Goal: Information Seeking & Learning: Learn about a topic

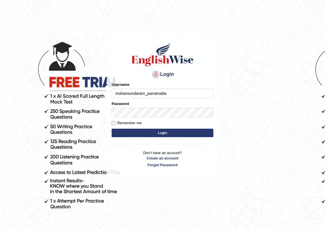
type input "mohansundaram_parramatta"
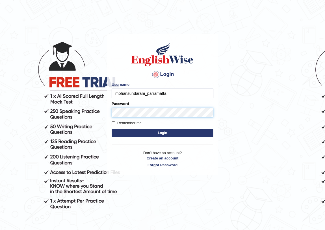
click at [112, 129] on button "Login" at bounding box center [163, 133] width 102 height 8
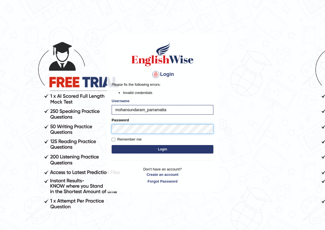
click at [112, 145] on button "Login" at bounding box center [163, 149] width 102 height 8
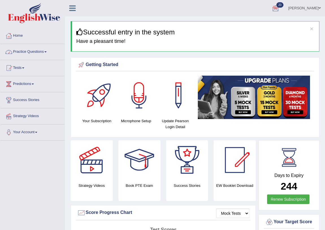
click at [48, 49] on link "Practice Questions" at bounding box center [32, 51] width 64 height 14
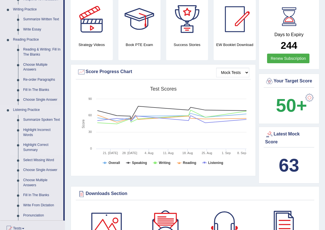
scroll to position [154, 0]
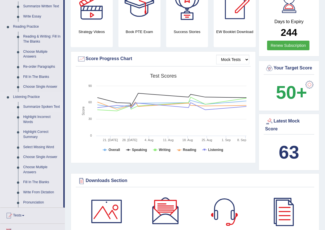
click at [38, 107] on link "Summarize Spoken Text" at bounding box center [42, 107] width 43 height 10
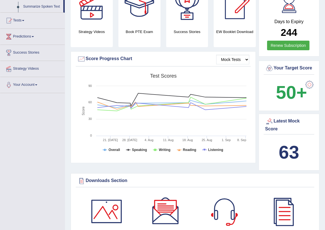
scroll to position [84, 0]
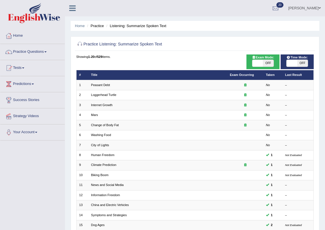
click at [259, 65] on span at bounding box center [257, 63] width 10 height 7
checkbox input "true"
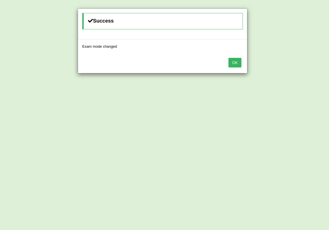
click at [236, 64] on button "OK" at bounding box center [234, 63] width 13 height 10
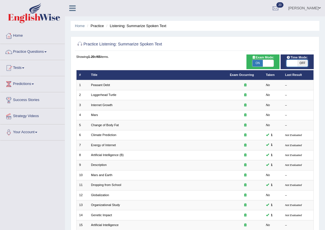
click at [295, 62] on span at bounding box center [292, 63] width 10 height 7
checkbox input "true"
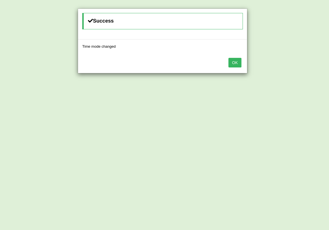
click at [238, 61] on button "OK" at bounding box center [234, 63] width 13 height 10
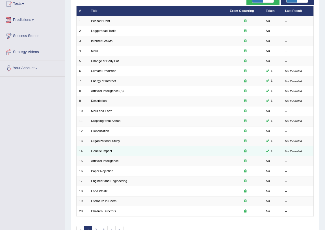
scroll to position [96, 0]
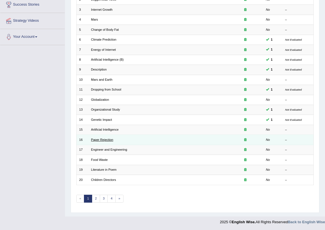
click at [97, 138] on link "Paper Rejection" at bounding box center [102, 139] width 22 height 3
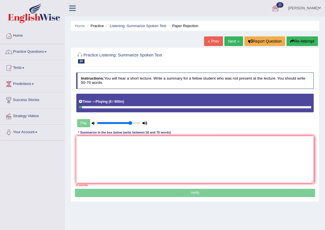
click at [302, 43] on button "Re-Attempt" at bounding box center [302, 41] width 31 height 10
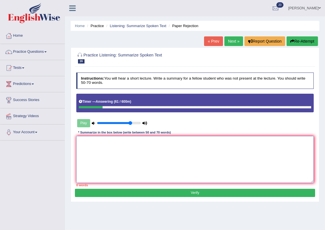
drag, startPoint x: 176, startPoint y: 152, endPoint x: 173, endPoint y: 146, distance: 7.3
click at [176, 152] on textarea at bounding box center [195, 159] width 238 height 47
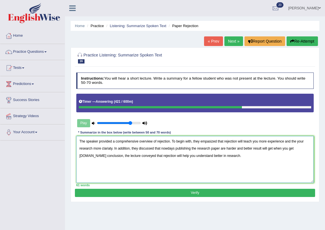
type textarea "The speaker provided a comprehensive overview of rejection. To begin with, they…"
click at [153, 192] on button "Verify" at bounding box center [195, 193] width 240 height 8
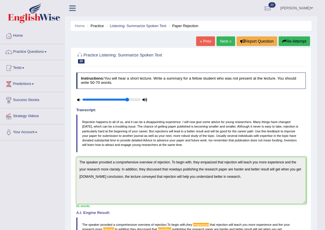
click at [229, 40] on link "Next »" at bounding box center [225, 41] width 19 height 10
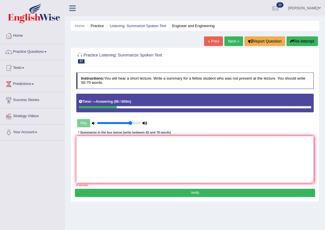
click at [310, 40] on button "Re-Attempt" at bounding box center [302, 41] width 31 height 10
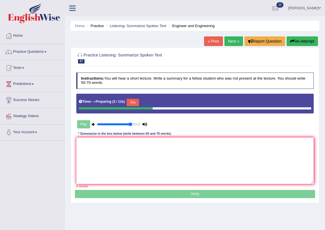
click at [133, 101] on button "Skip" at bounding box center [133, 102] width 12 height 7
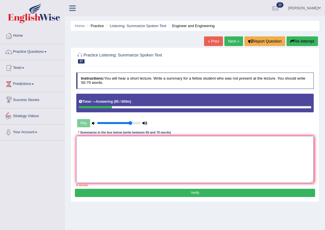
click at [128, 151] on textarea at bounding box center [195, 159] width 238 height 47
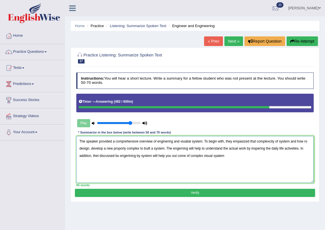
click at [97, 156] on textarea "The speaker provided a comprehensive overview of enginering and viuatial system…" at bounding box center [195, 159] width 238 height 47
click at [119, 156] on textarea "The speaker provided a comprehensive overview of enginering and viuatial system…" at bounding box center [195, 159] width 238 height 47
click at [99, 157] on textarea "The speaker provided a comprehensive overview of enginering and viuatial system…" at bounding box center [195, 159] width 238 height 47
click at [230, 156] on textarea "The speaker provided a comprehensive overview of enginering and viuatial system…" at bounding box center [195, 159] width 238 height 47
click at [306, 142] on textarea "The speaker provided a comprehensive overview of enginering and viuatial system…" at bounding box center [195, 159] width 238 height 47
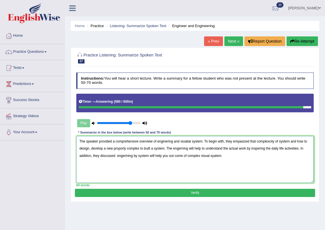
type textarea "The speaker provided a comprehensive overview of enginering and viuatial system…"
click at [155, 193] on button "Verify" at bounding box center [195, 193] width 240 height 8
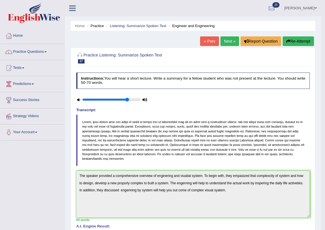
click at [227, 41] on link "Next »" at bounding box center [229, 41] width 19 height 10
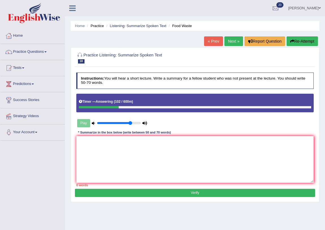
click at [305, 42] on button "Re-Attempt" at bounding box center [302, 41] width 31 height 10
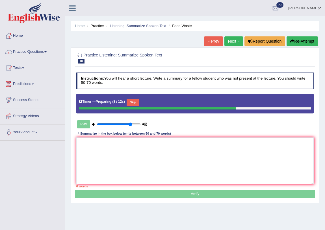
click at [135, 103] on button "Skip" at bounding box center [133, 102] width 12 height 7
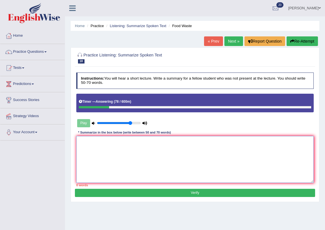
click at [93, 151] on textarea at bounding box center [195, 159] width 238 height 47
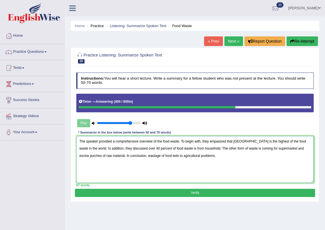
click at [174, 158] on textarea "The speaker provided a comprehensive overview of the food waste. To begin with,…" at bounding box center [195, 159] width 238 height 47
click at [222, 155] on textarea "The speaker provided a comprehensive overview of the food waste. To begin with,…" at bounding box center [195, 159] width 238 height 47
click at [88, 155] on textarea "The speaker provided a comprehensive overview of the food waste. To begin with,…" at bounding box center [195, 159] width 238 height 47
type textarea "The speaker provided a comprehensive overview of the food waste. To begin with,…"
click at [113, 192] on button "Verify" at bounding box center [195, 193] width 240 height 8
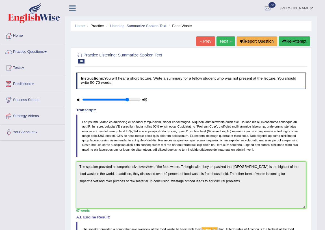
click at [222, 40] on link "Next »" at bounding box center [225, 41] width 19 height 10
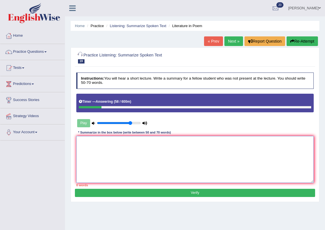
click at [124, 159] on textarea at bounding box center [195, 159] width 238 height 47
type textarea "t"
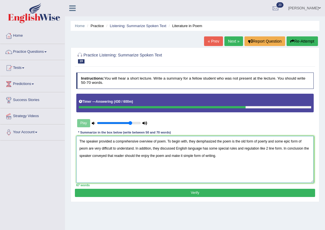
click at [198, 141] on textarea "The speaker provided a comprehensive overview of poem. To begin with, they demp…" at bounding box center [195, 159] width 238 height 47
click at [219, 142] on textarea "The speaker provided a comprehensive overview of poem. To begin with, they emph…" at bounding box center [195, 159] width 238 height 47
click at [258, 149] on textarea "The speaker provided a comprehensive overview of poem. To begin with, they emph…" at bounding box center [195, 159] width 238 height 47
click at [276, 148] on textarea "The speaker provided a comprehensive overview of poem. To begin with, they emph…" at bounding box center [195, 159] width 238 height 47
type textarea "The speaker provided a comprehensive overview of poem. To begin with, they emph…"
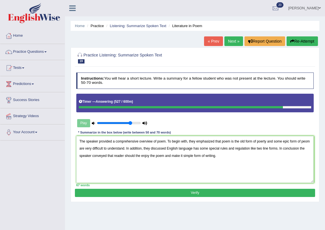
click at [223, 193] on button "Verify" at bounding box center [195, 193] width 240 height 8
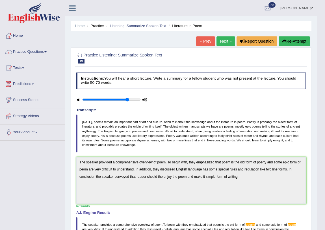
click at [313, 8] on link "Mohan sundaram" at bounding box center [296, 7] width 41 height 15
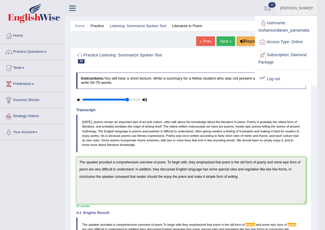
click at [279, 79] on link "Log out" at bounding box center [285, 79] width 61 height 13
